Goal: Task Accomplishment & Management: Manage account settings

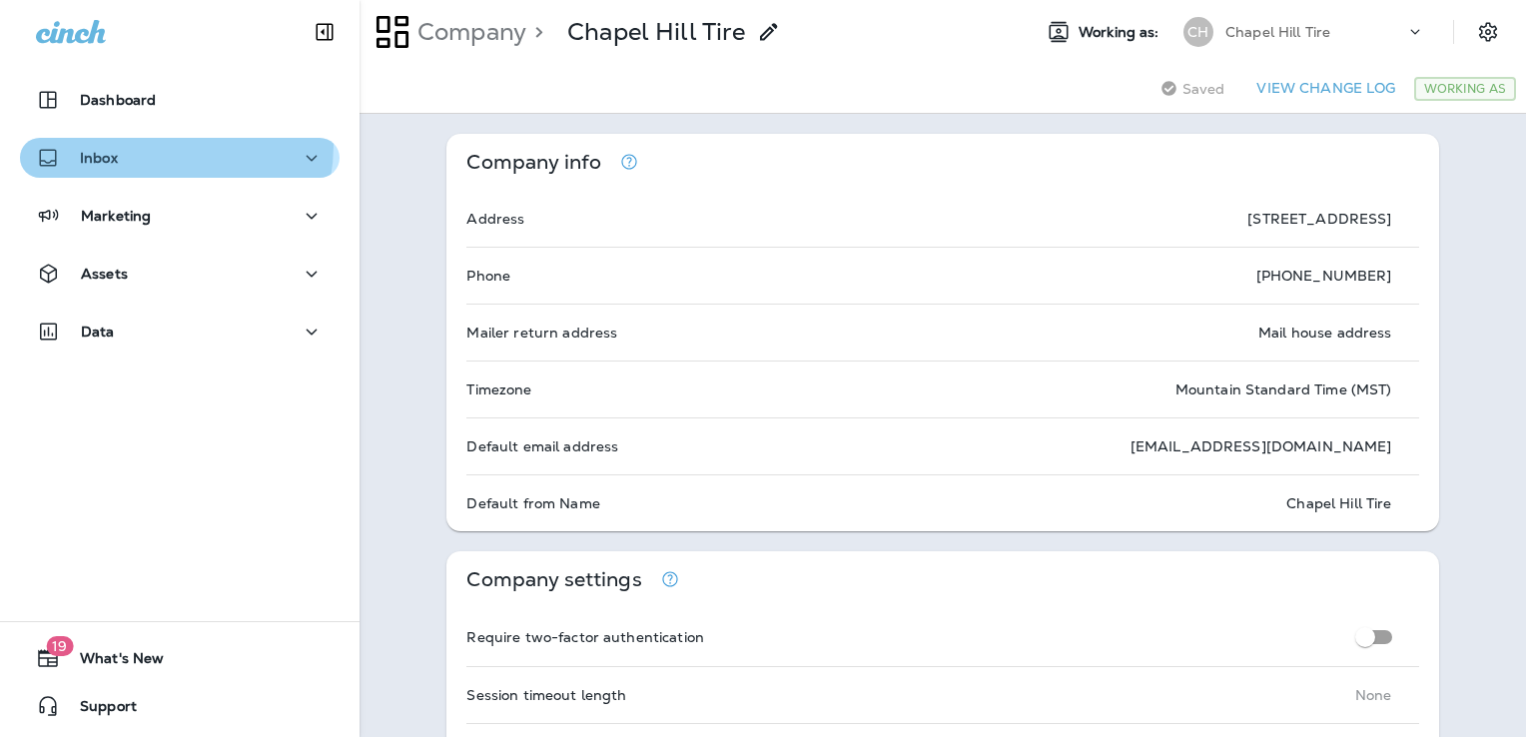
click at [151, 146] on div "Inbox" at bounding box center [180, 158] width 288 height 25
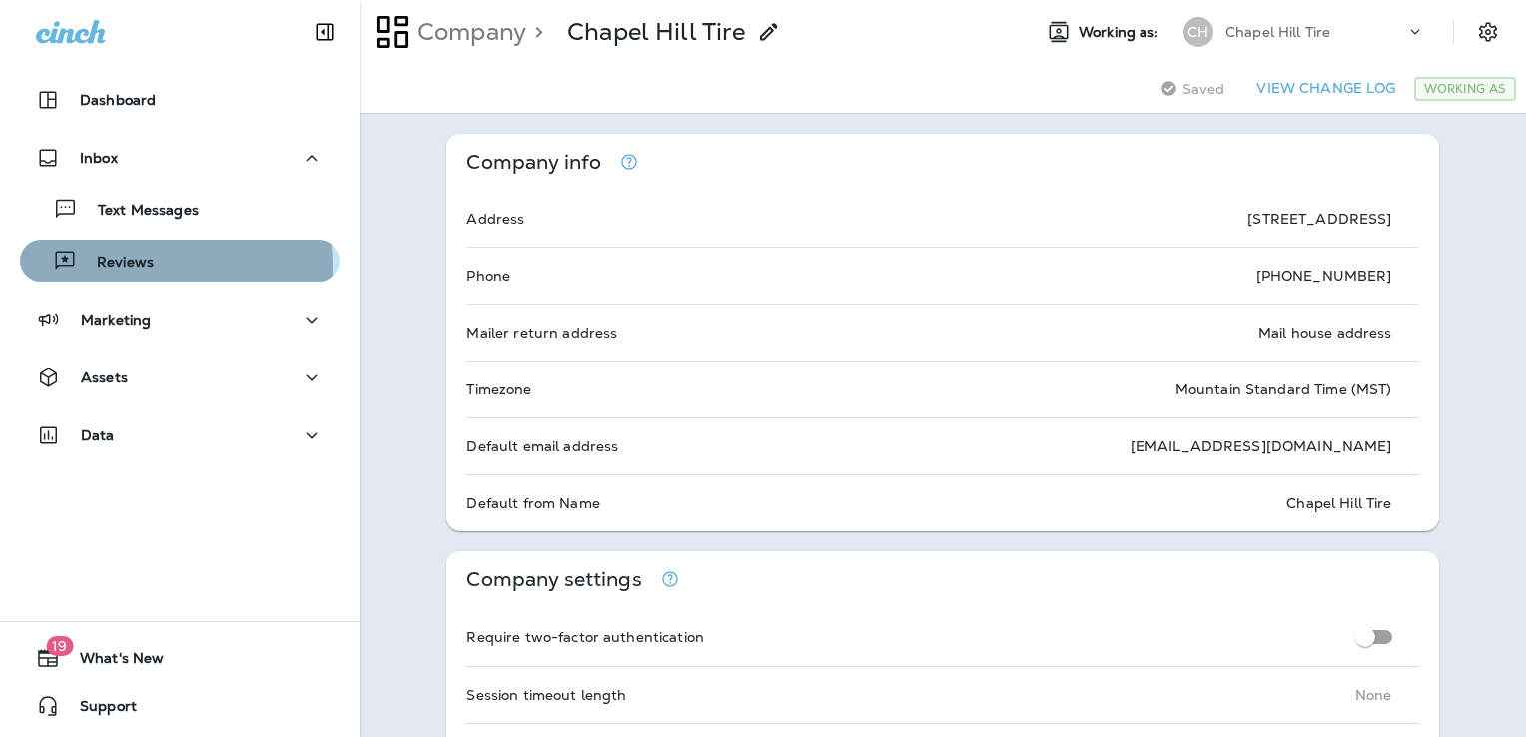
click at [116, 266] on p "Reviews" at bounding box center [115, 263] width 77 height 19
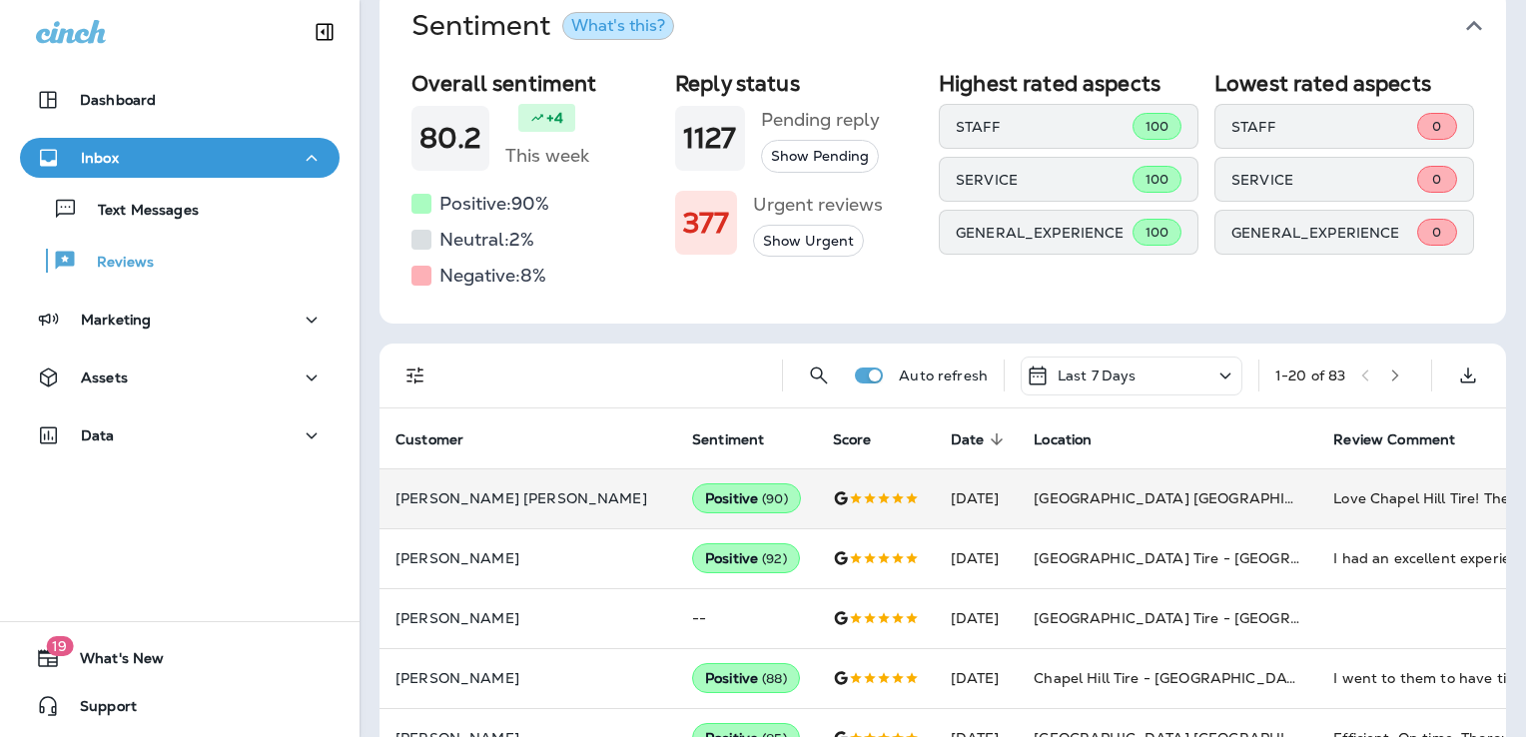
scroll to position [96, 0]
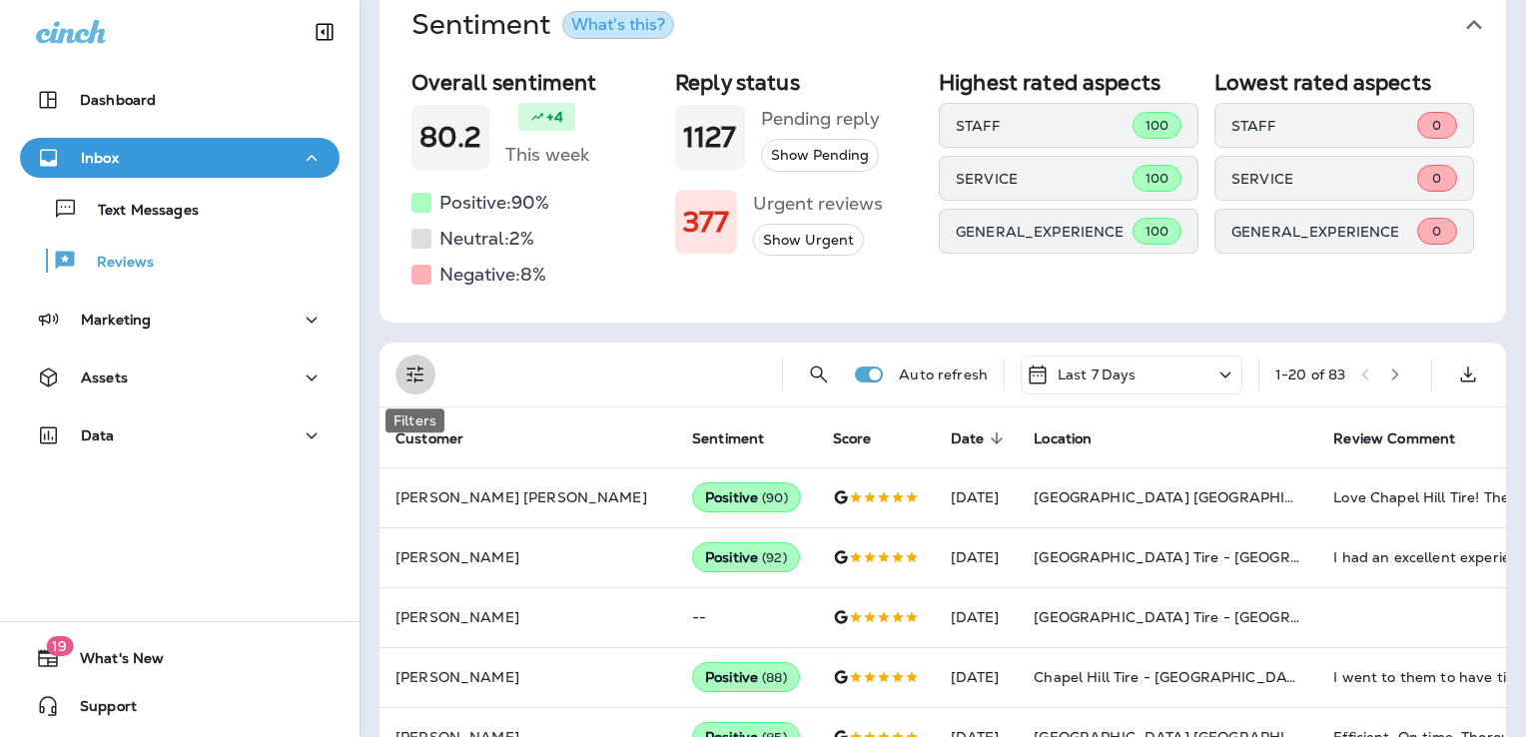
click at [420, 372] on icon "Filters" at bounding box center [416, 375] width 24 height 24
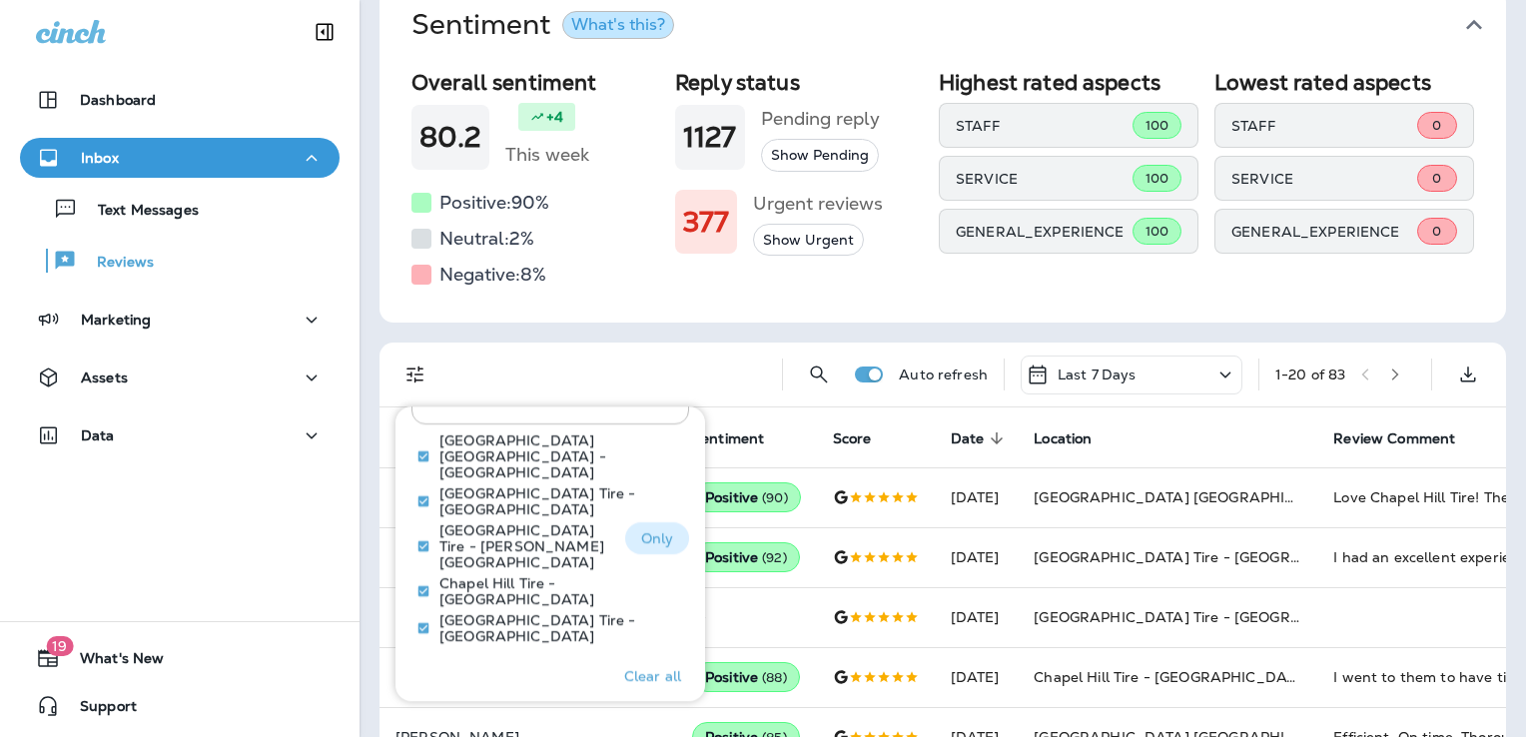
scroll to position [995, 0]
click at [647, 583] on p "Only" at bounding box center [657, 591] width 33 height 16
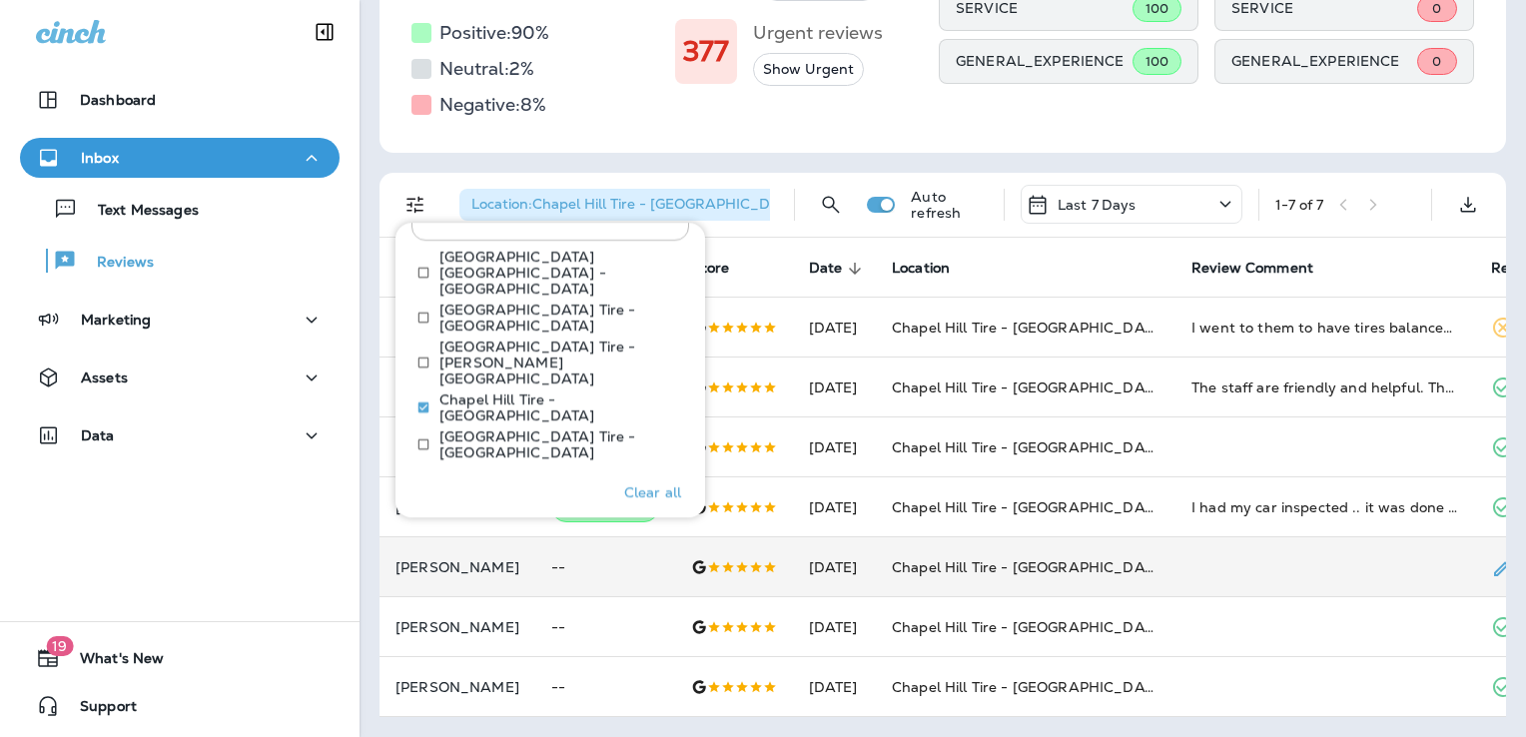
scroll to position [280, 0]
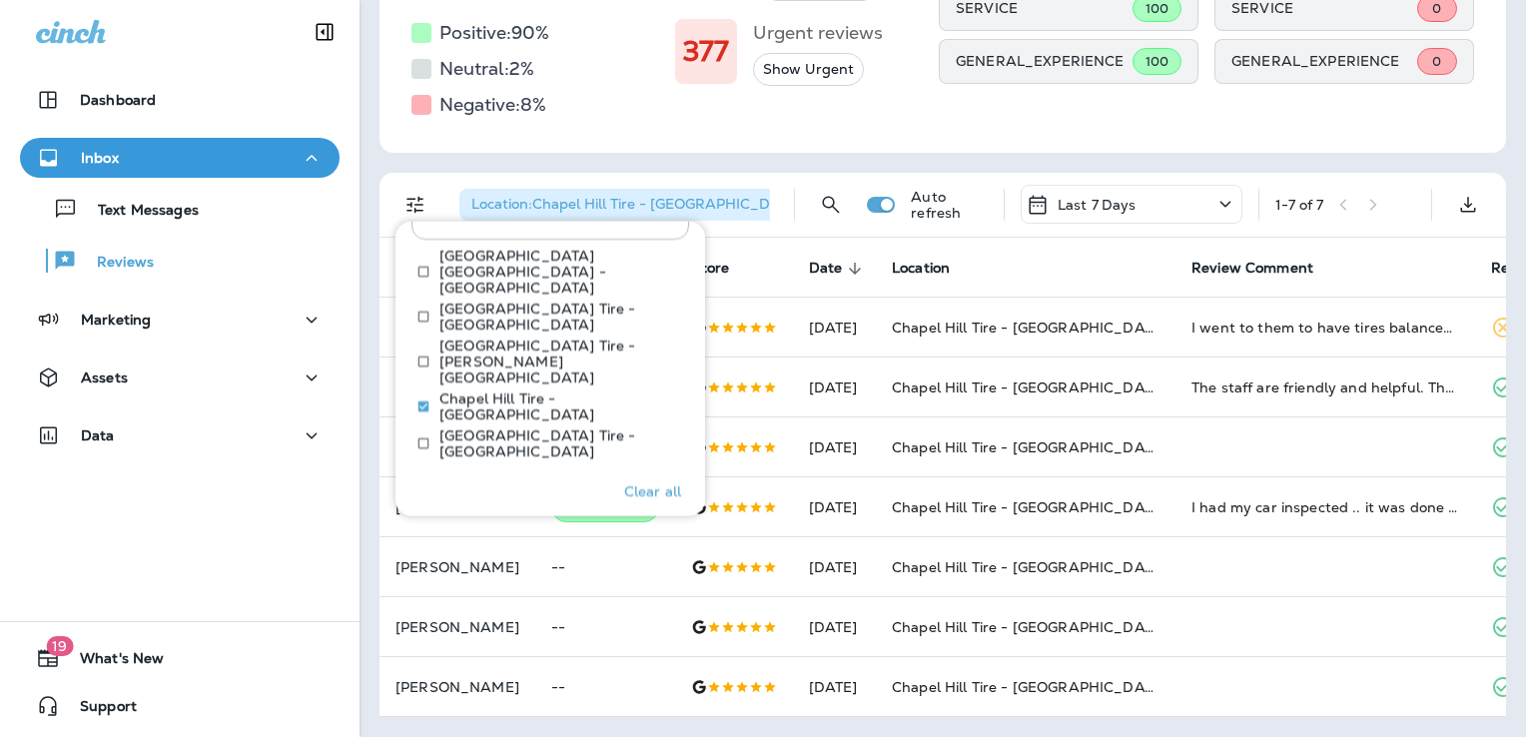
click at [1214, 192] on icon at bounding box center [1226, 204] width 24 height 25
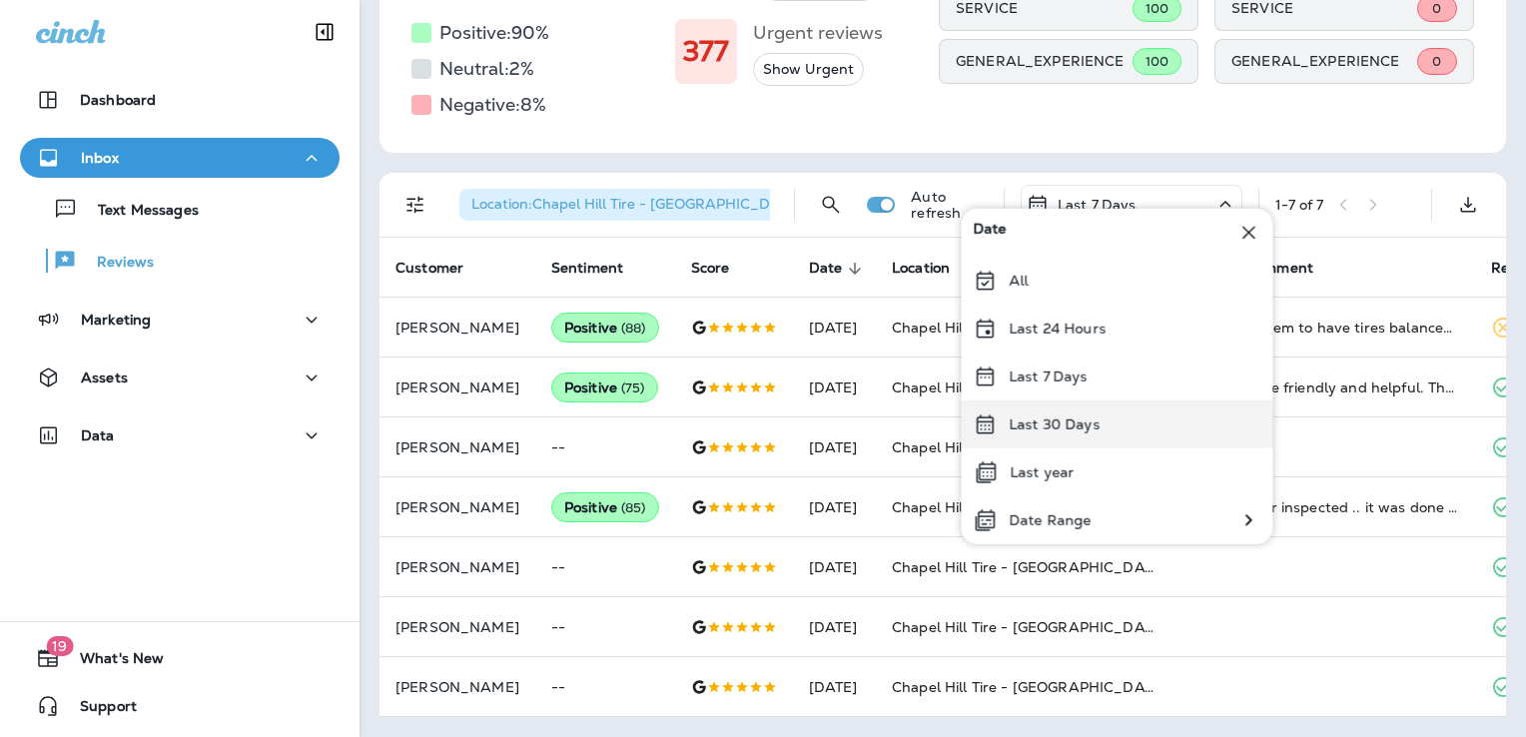
click at [1029, 420] on p "Last 30 Days" at bounding box center [1054, 425] width 91 height 16
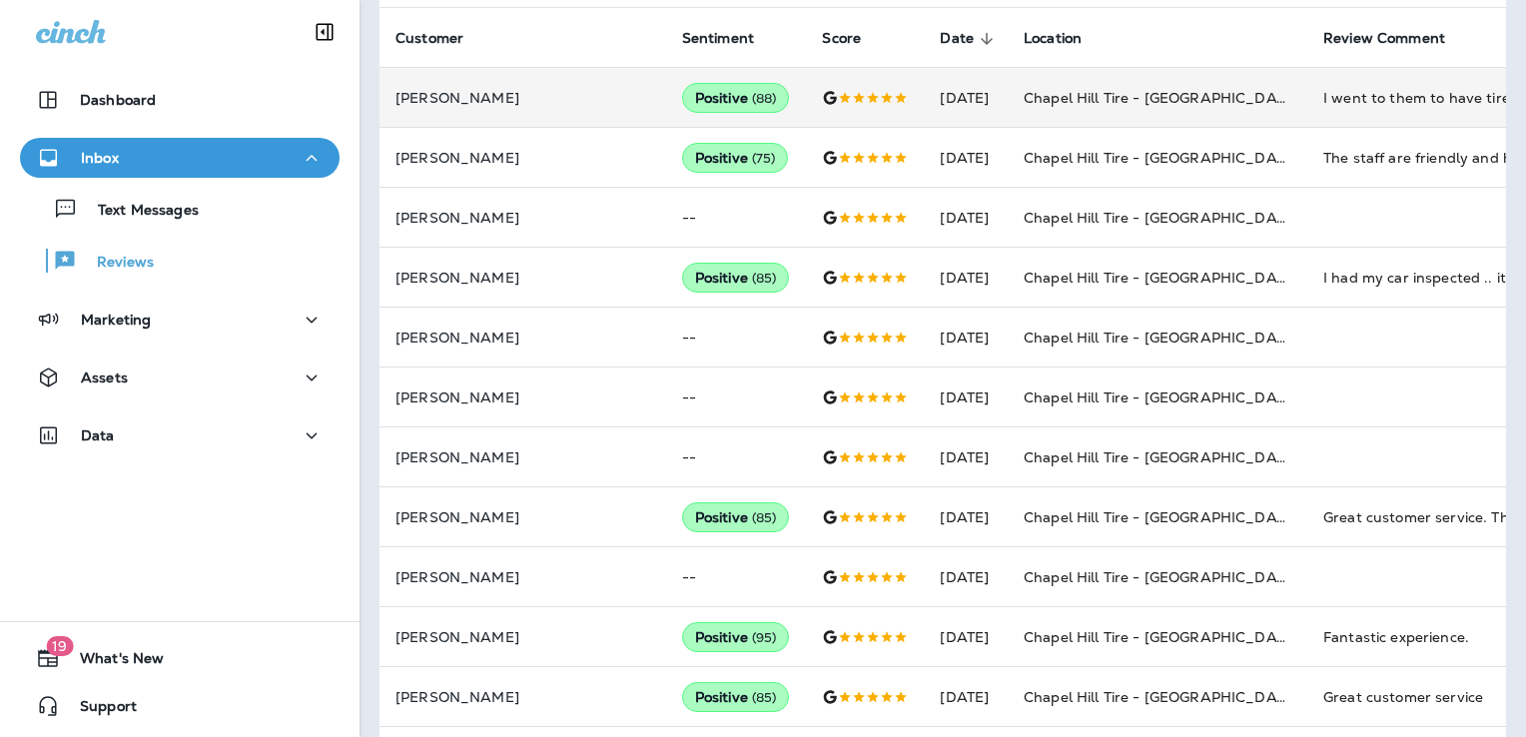
scroll to position [495, 0]
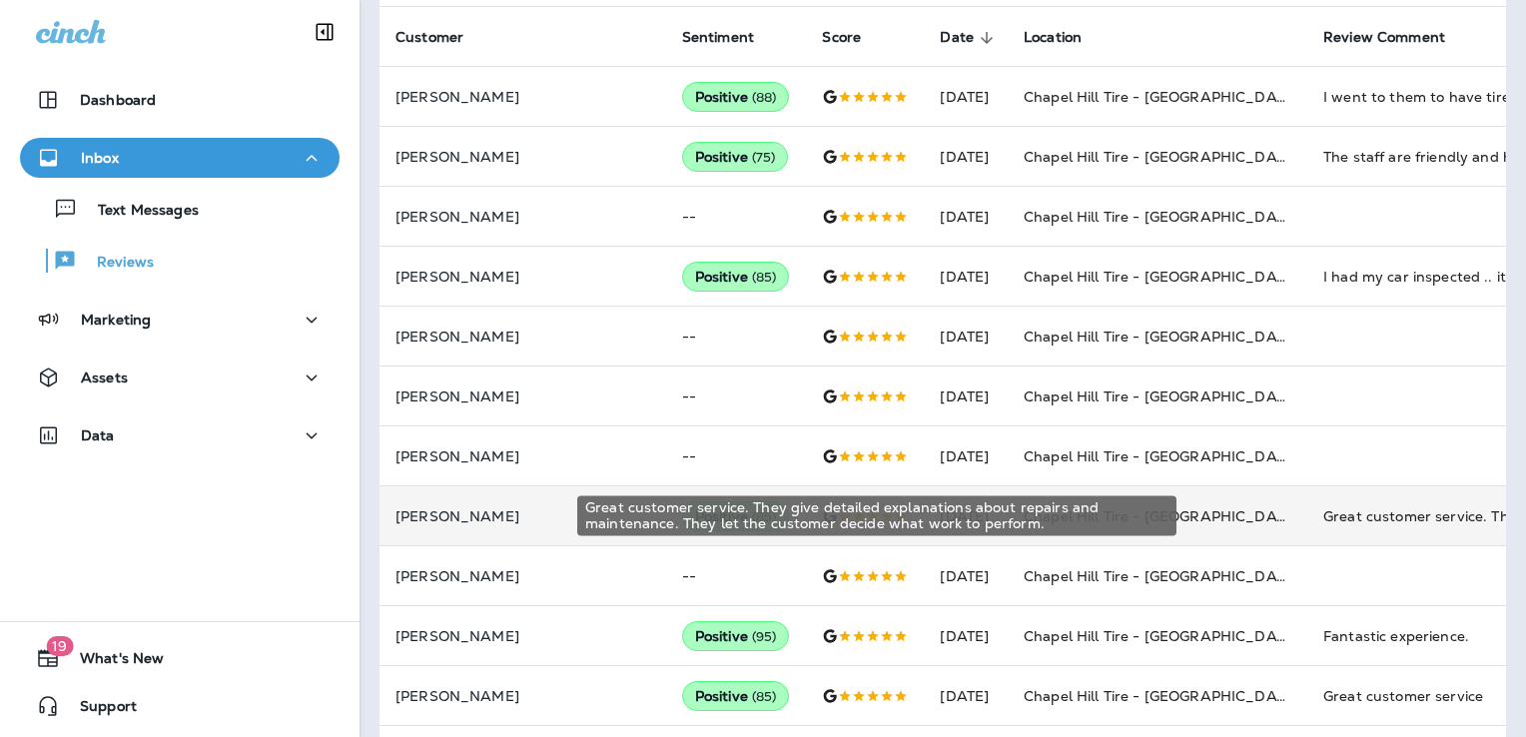
click at [1324, 506] on div "Great customer service. They give detailed explanations about repairs and maint…" at bounding box center [1458, 516] width 268 height 20
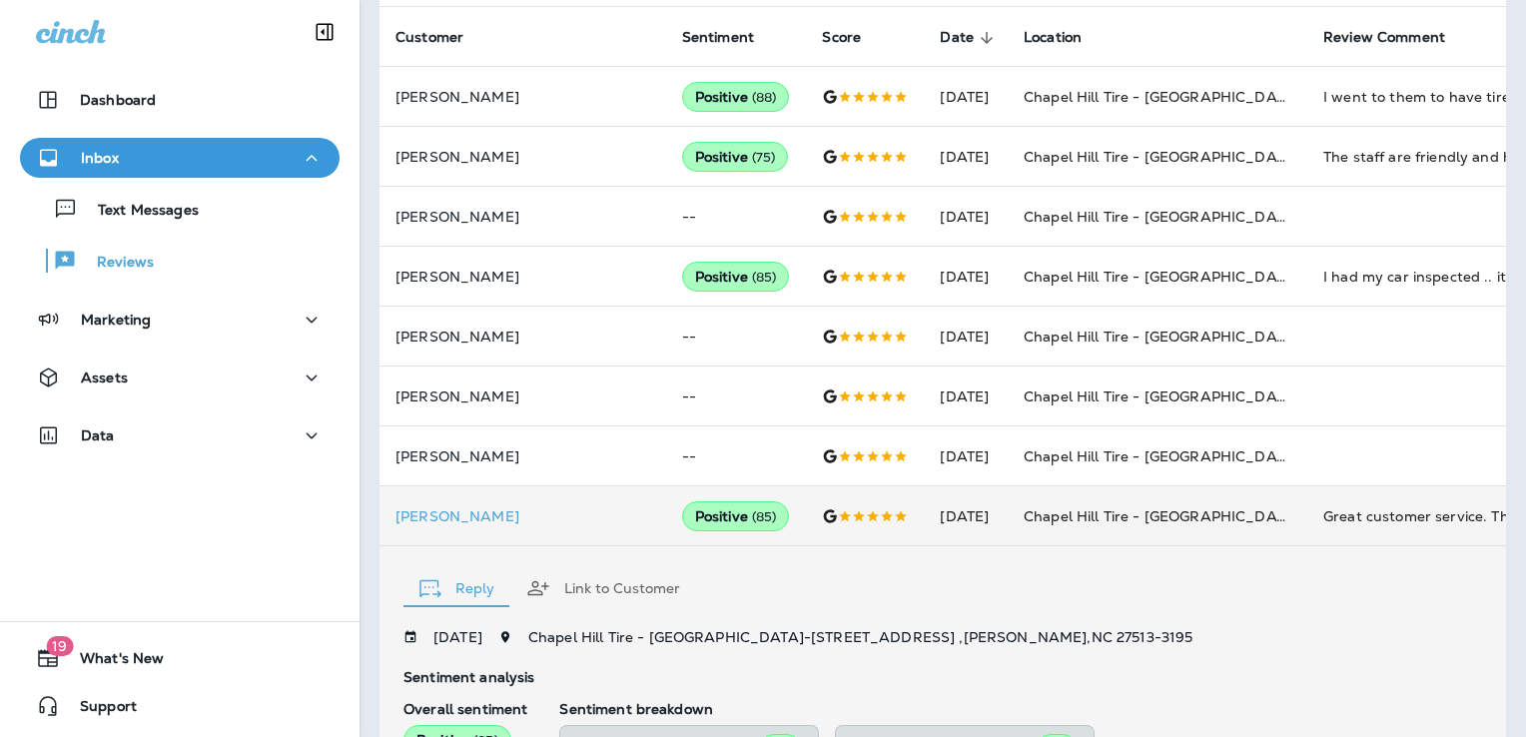
scroll to position [911, 0]
